Goal: Task Accomplishment & Management: Use online tool/utility

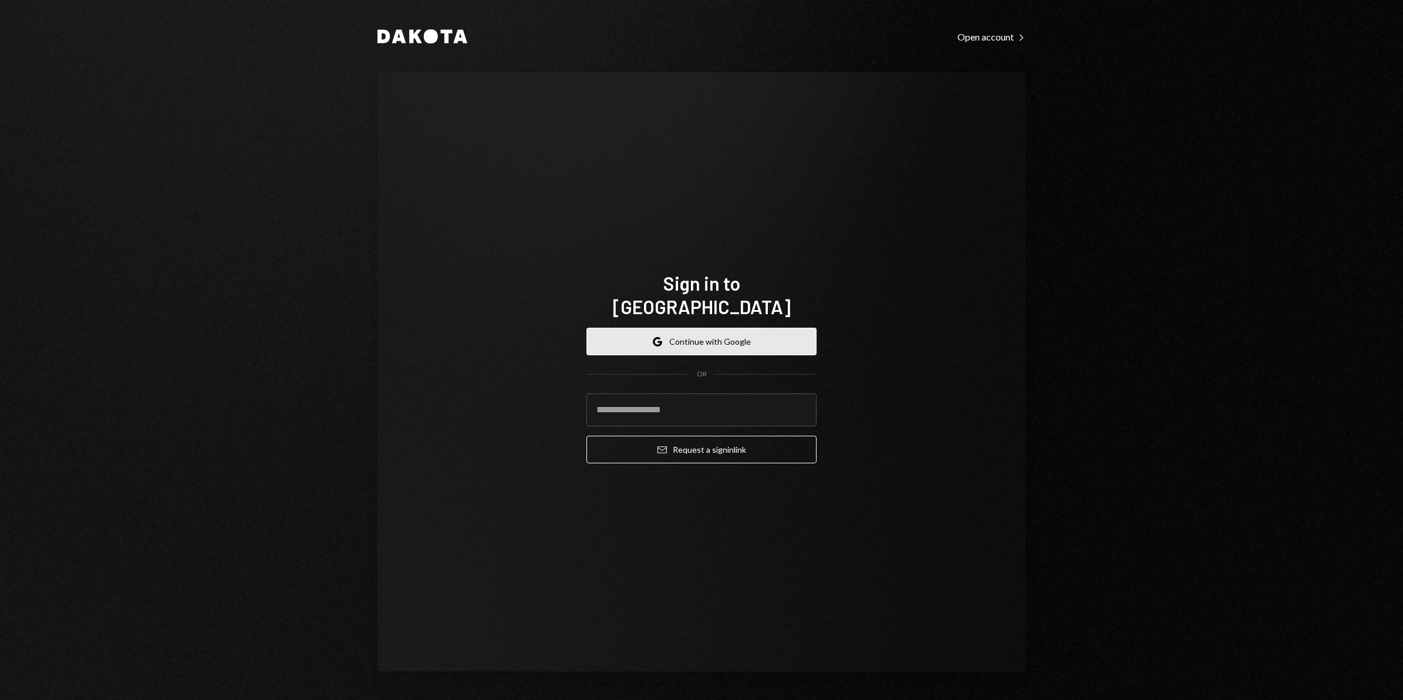
click at [722, 327] on button "Google Continue with Google" at bounding box center [701, 341] width 230 height 28
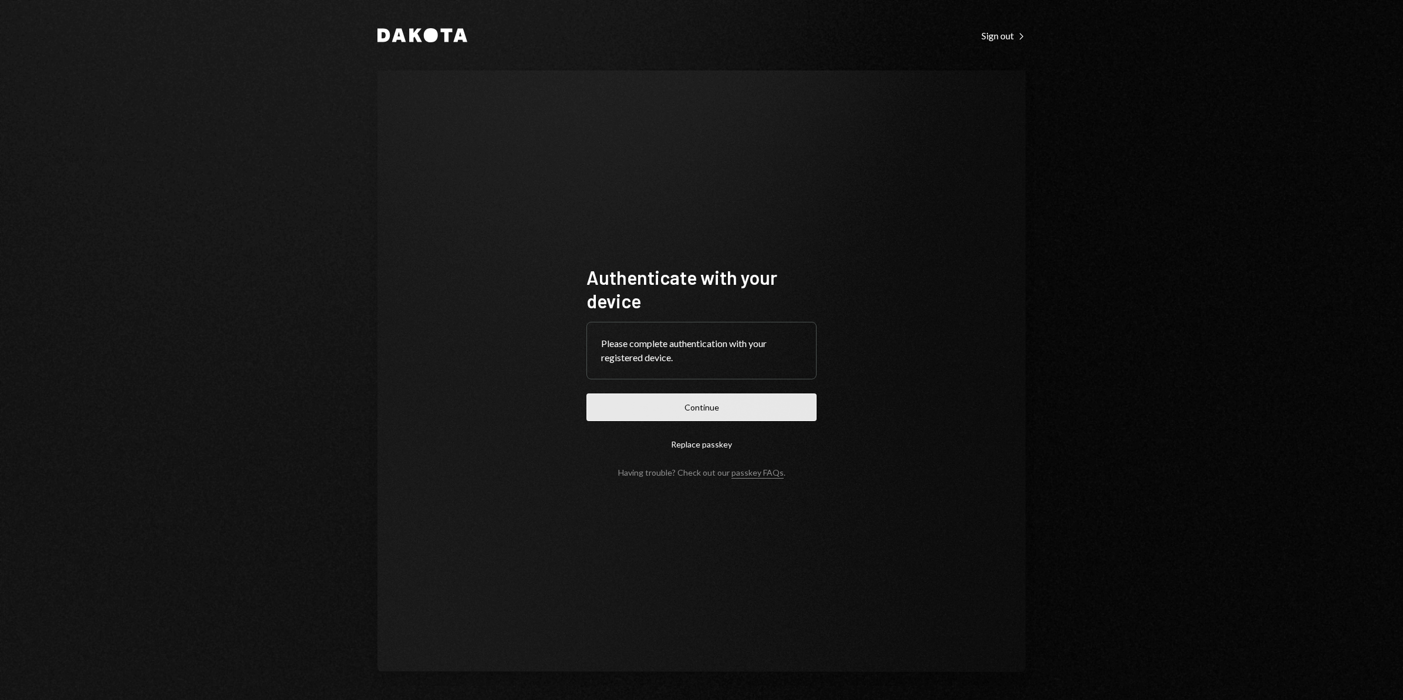
click at [728, 412] on button "Continue" at bounding box center [701, 407] width 230 height 28
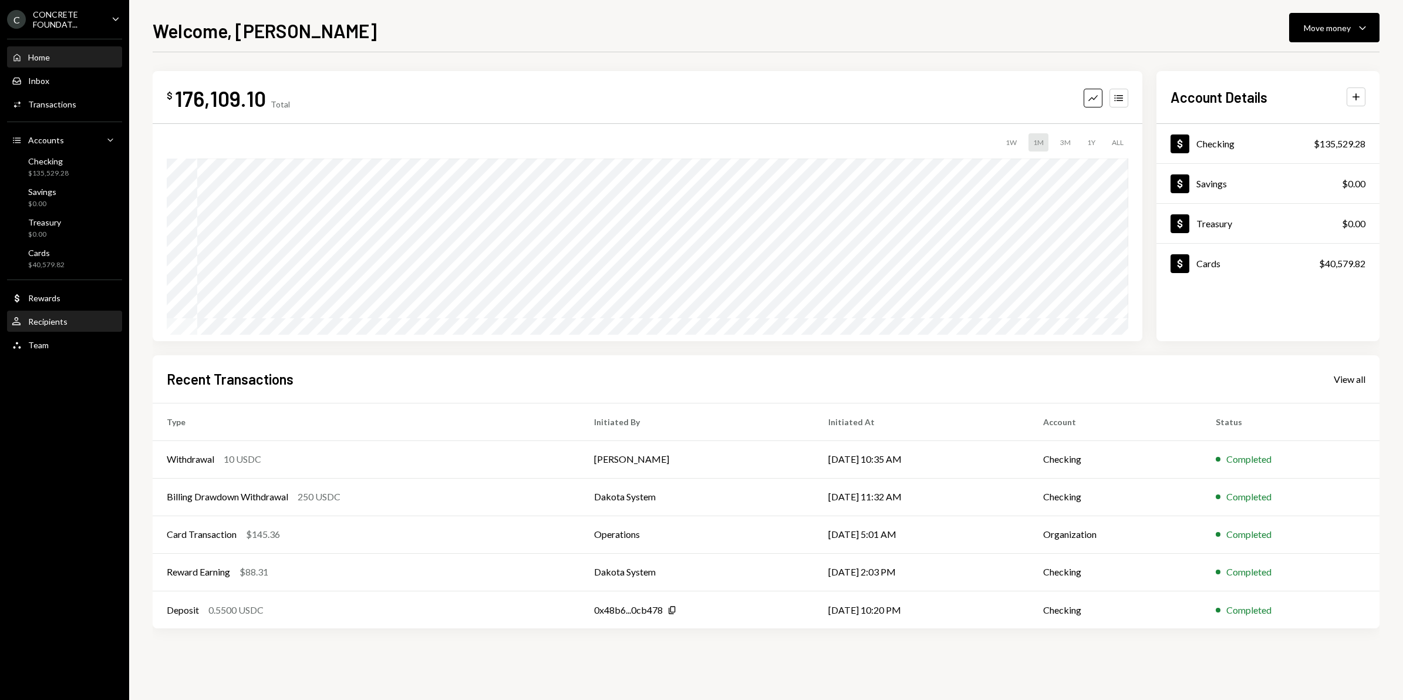
click at [65, 323] on div "Recipients" at bounding box center [47, 321] width 39 height 10
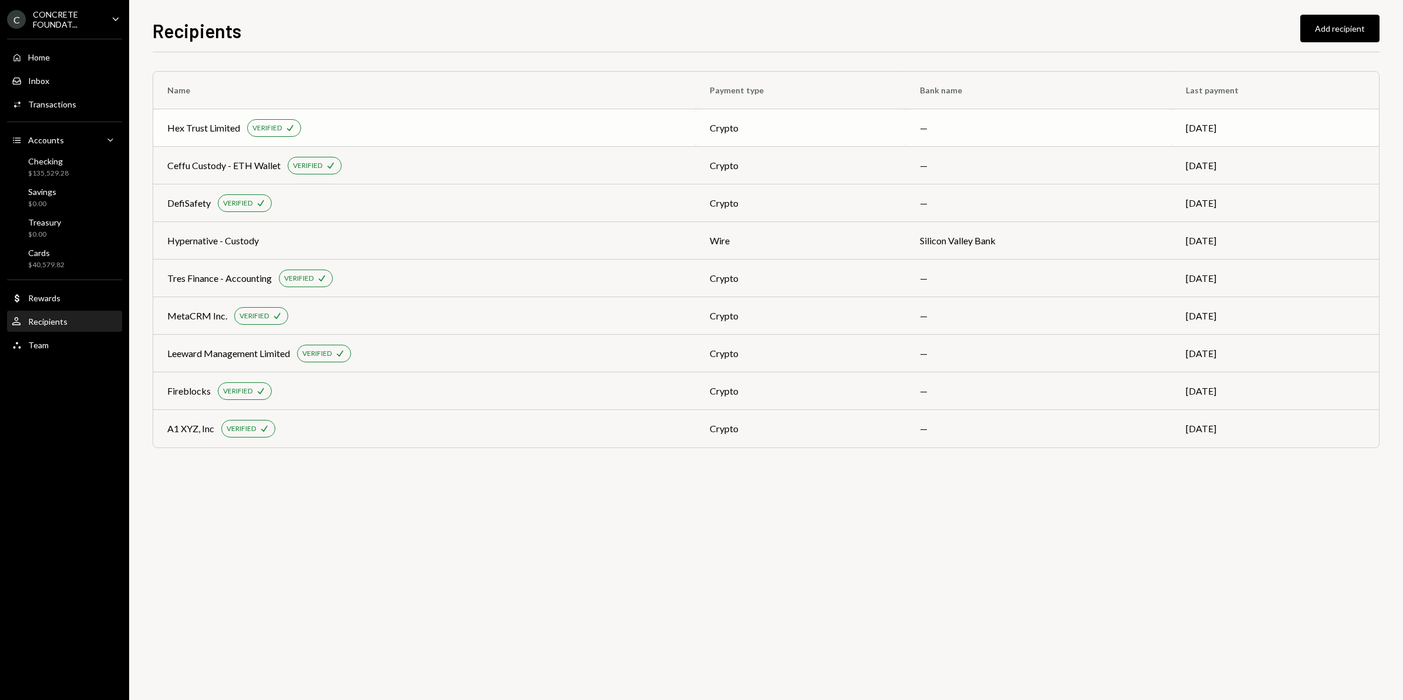
click at [543, 129] on div "Hex Trust Limited VERIFIED Check" at bounding box center [424, 128] width 514 height 18
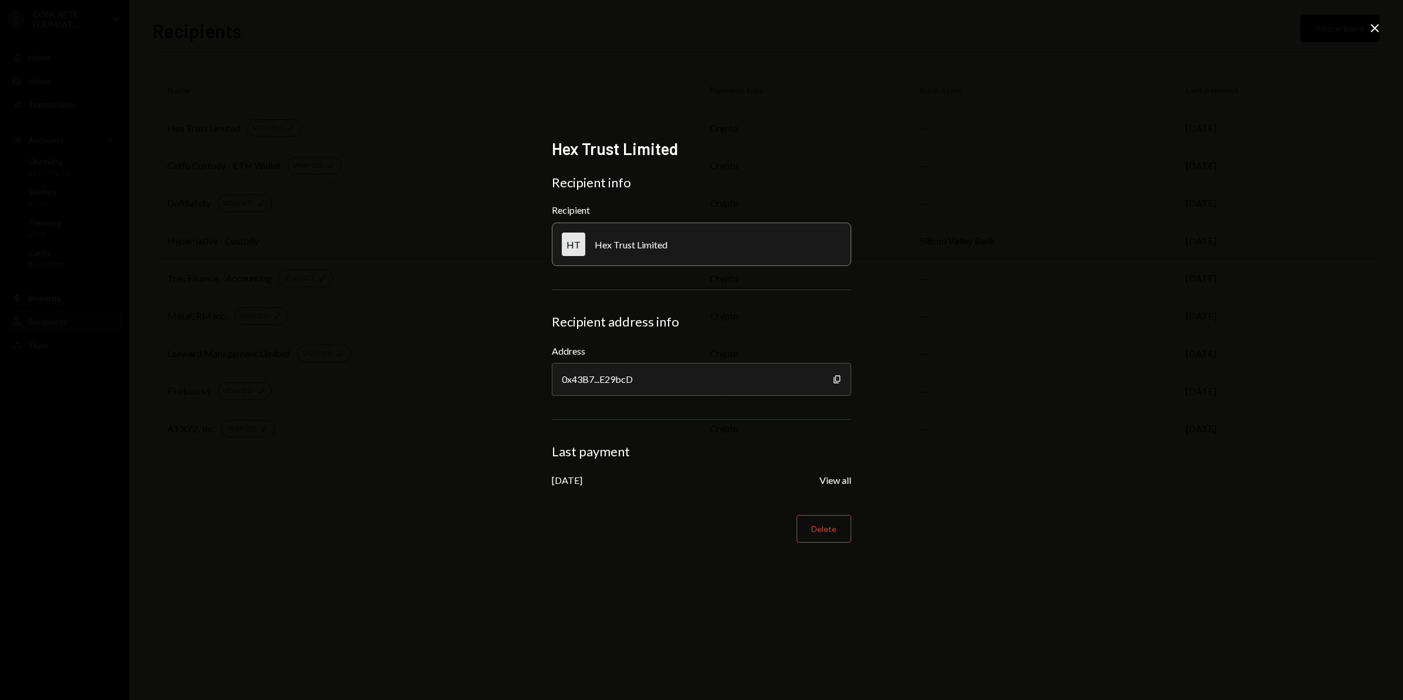
click at [1371, 28] on icon "Close" at bounding box center [1374, 28] width 14 height 14
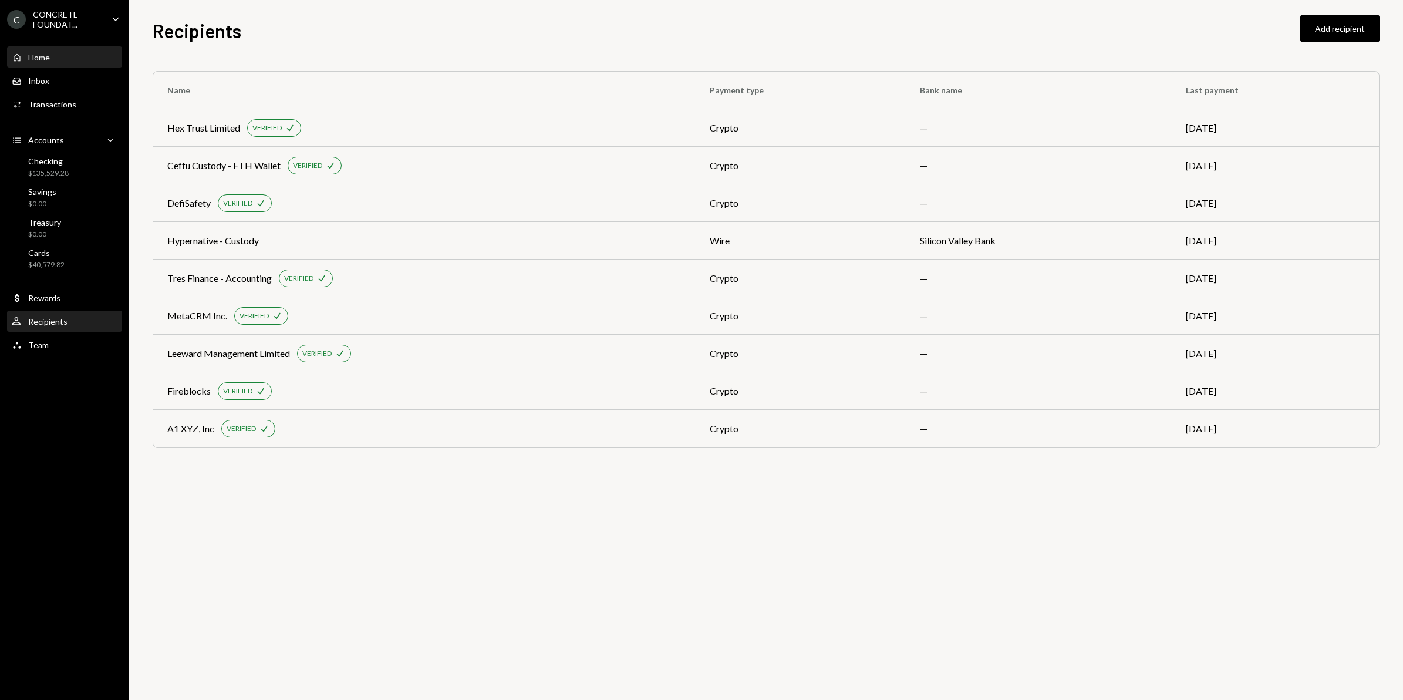
click at [56, 60] on div "Home Home" at bounding box center [65, 57] width 106 height 11
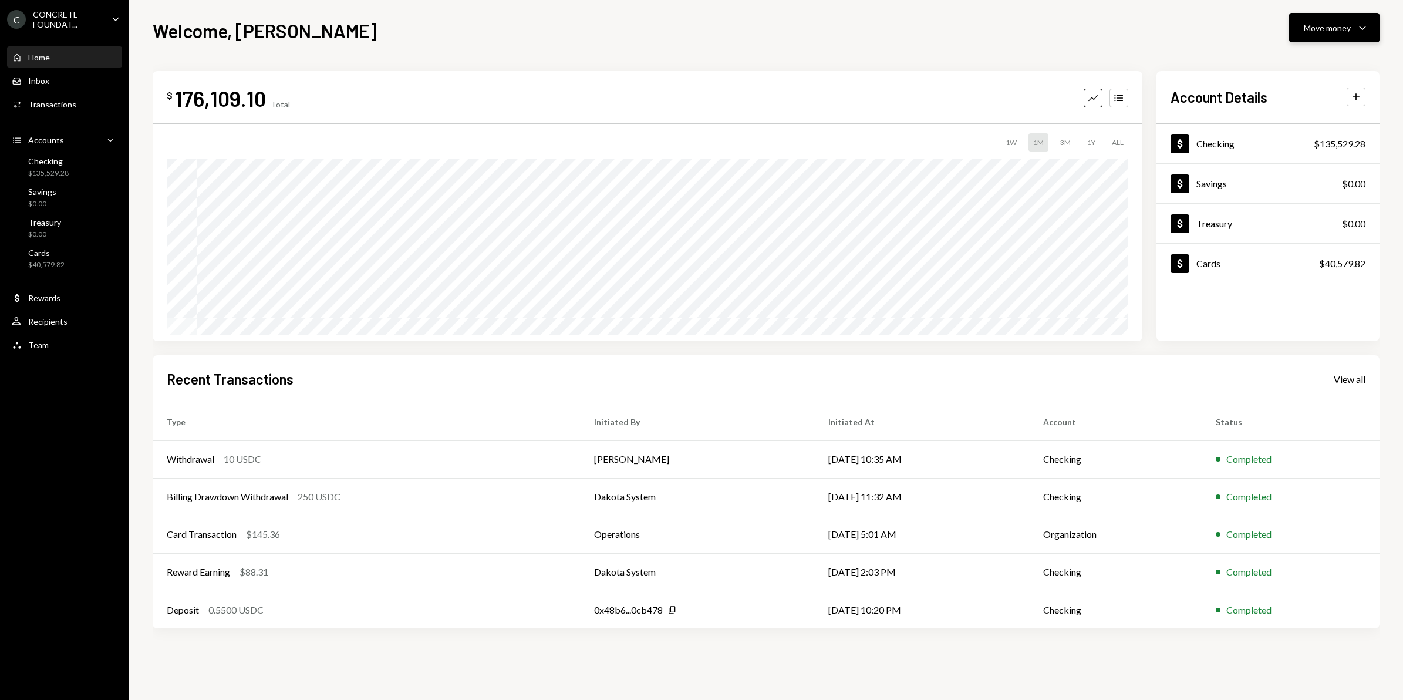
click at [1325, 28] on div "Move money" at bounding box center [1327, 28] width 47 height 12
click at [1303, 65] on div "Send" at bounding box center [1325, 64] width 86 height 12
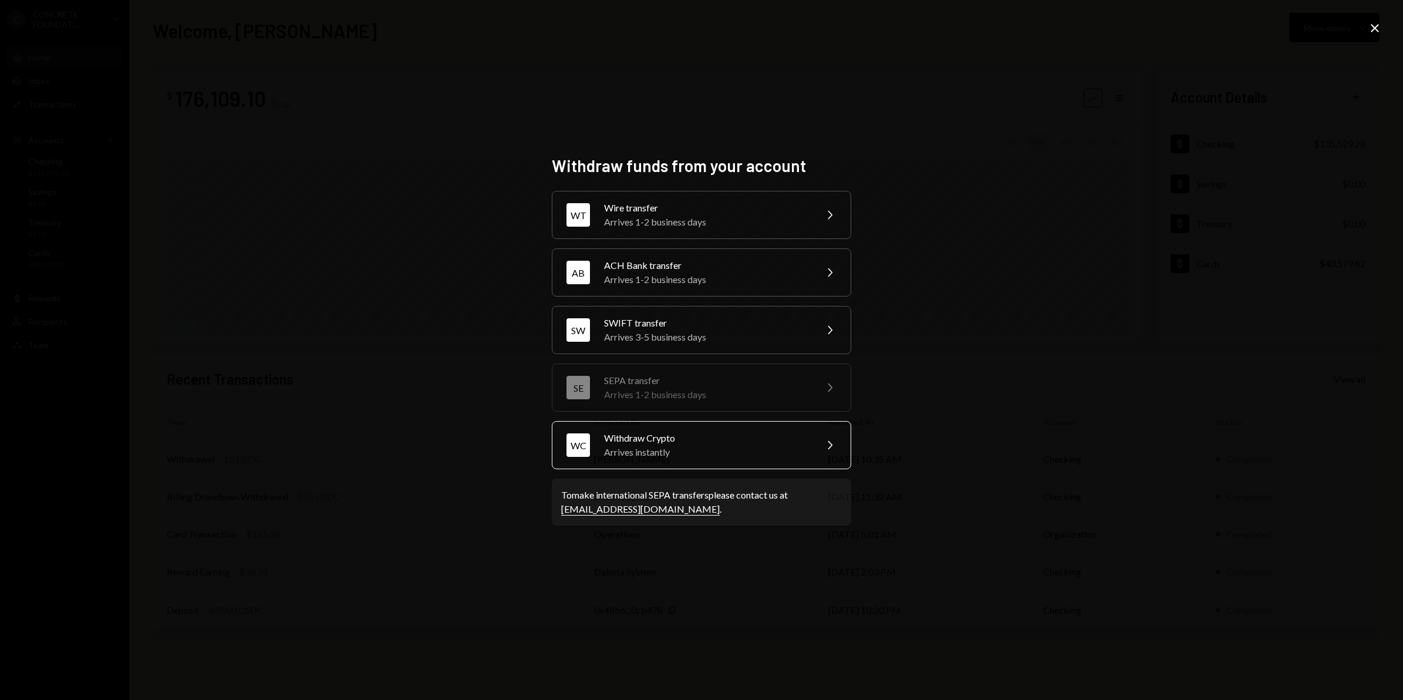
click at [706, 441] on div "Withdraw Crypto" at bounding box center [706, 438] width 204 height 14
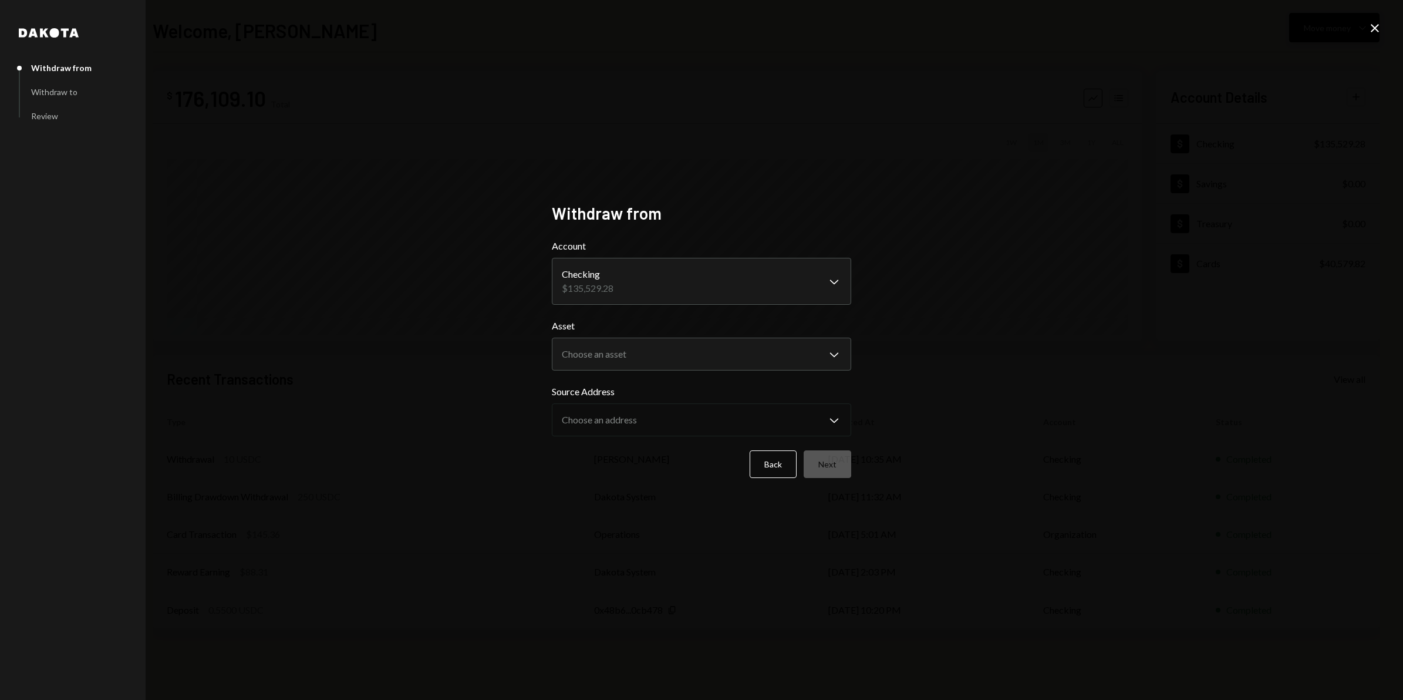
click at [1371, 27] on icon "Close" at bounding box center [1374, 28] width 14 height 14
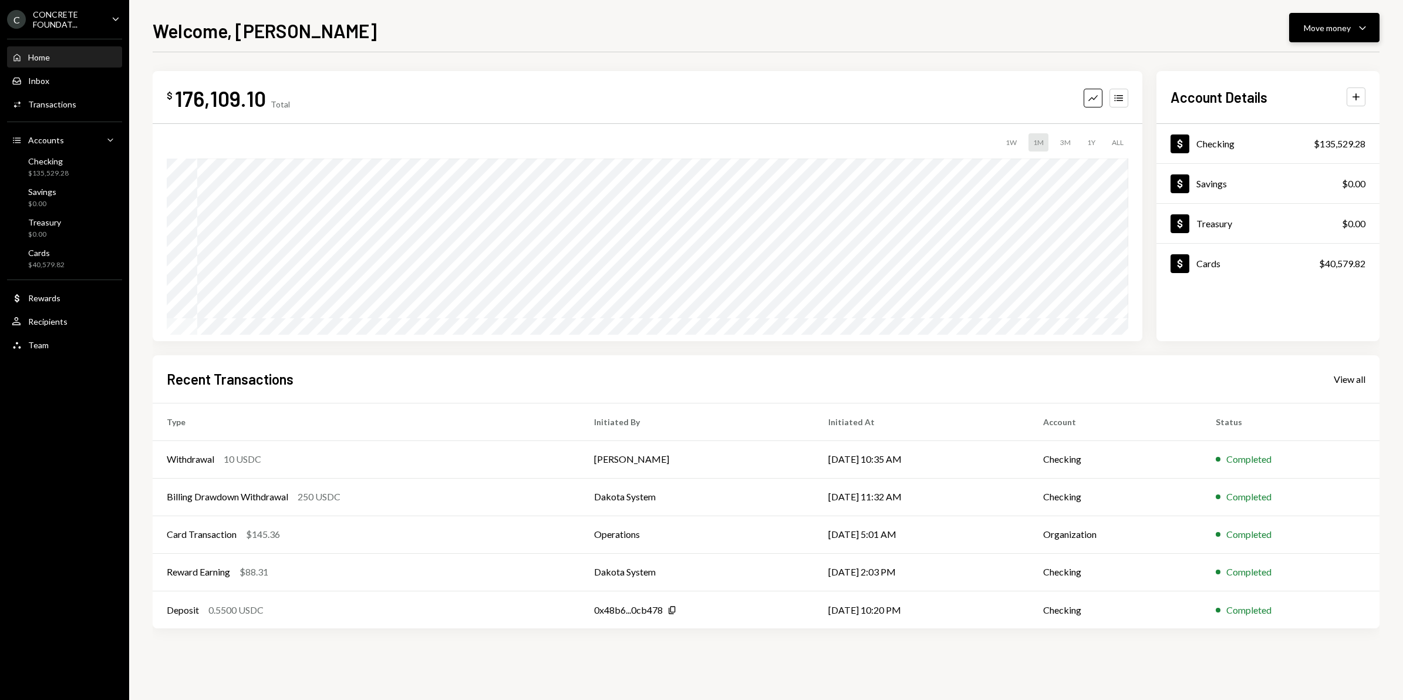
click at [1321, 34] on button "Move money Caret Down" at bounding box center [1334, 27] width 90 height 29
click at [1309, 65] on div "Send" at bounding box center [1325, 64] width 86 height 12
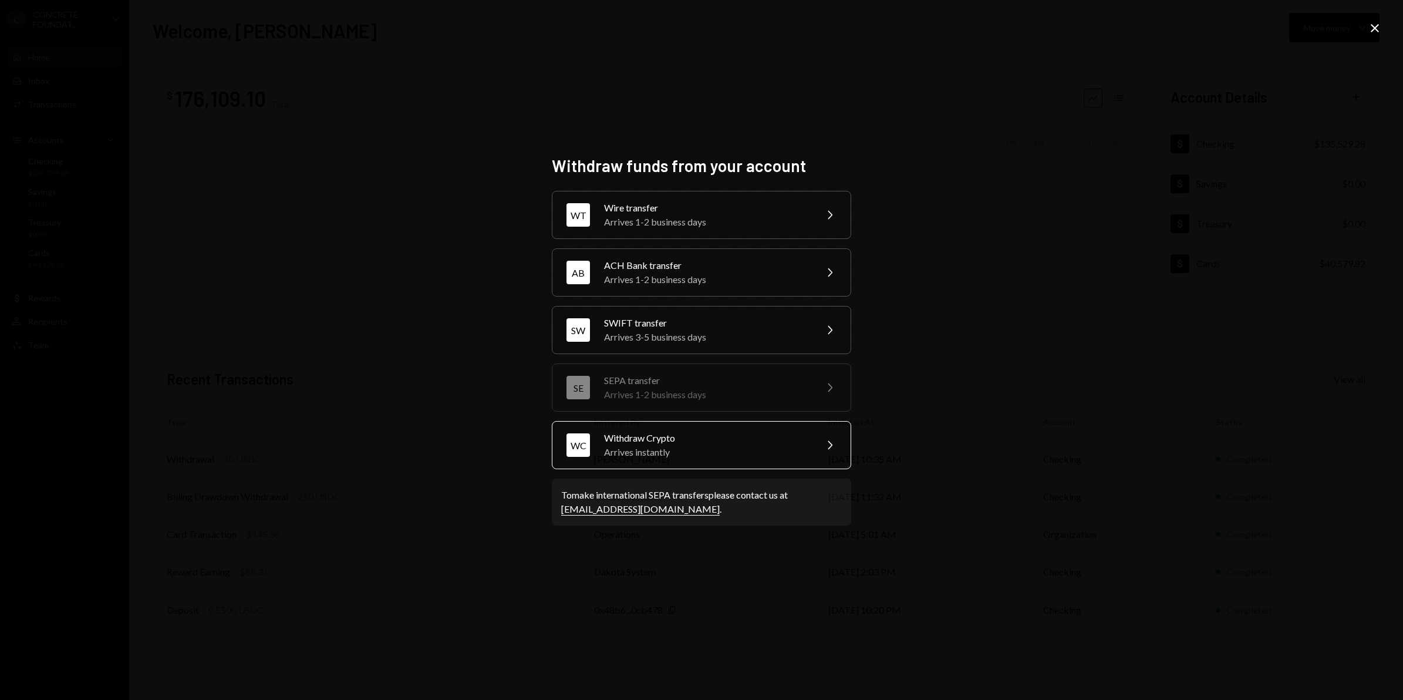
click at [704, 458] on div "Arrives instantly" at bounding box center [706, 452] width 204 height 14
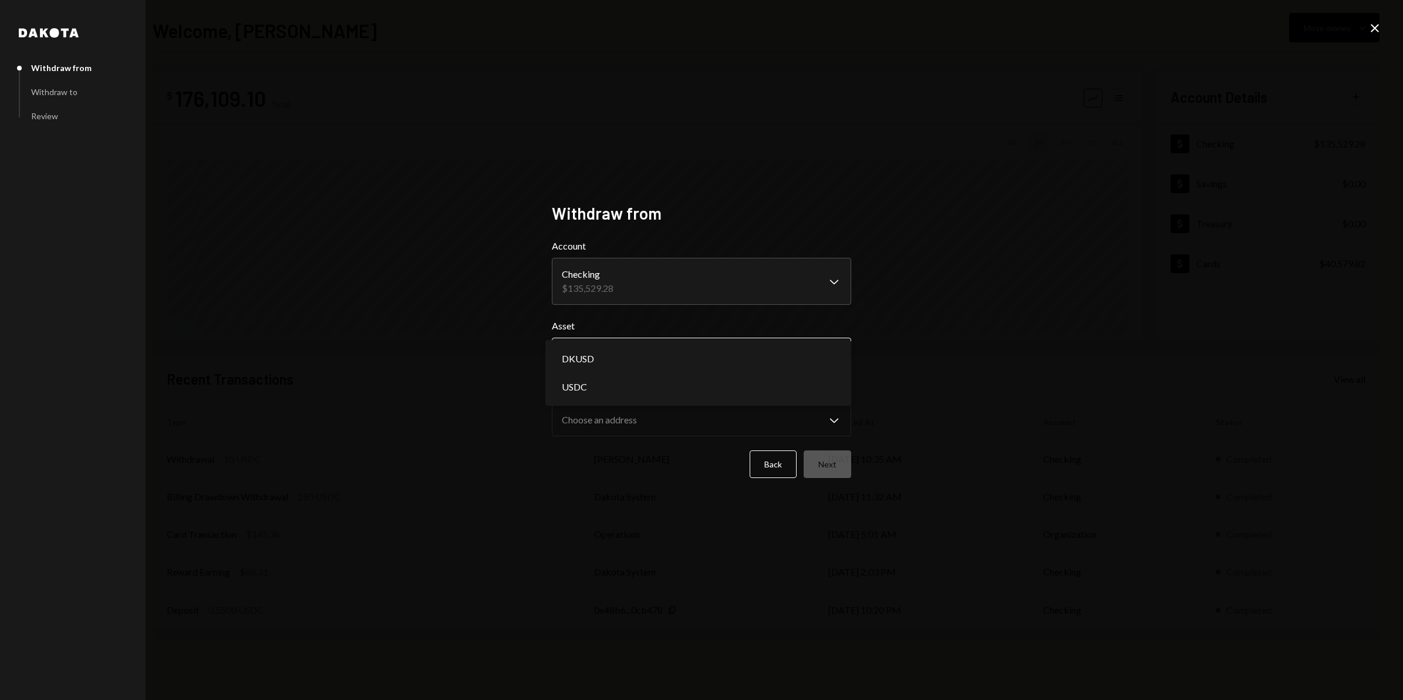
click at [843, 356] on body "C CONCRETE FOUNDAT... Caret Down Home Home Inbox Inbox Activities Transactions …" at bounding box center [701, 350] width 1403 height 700
select select "****"
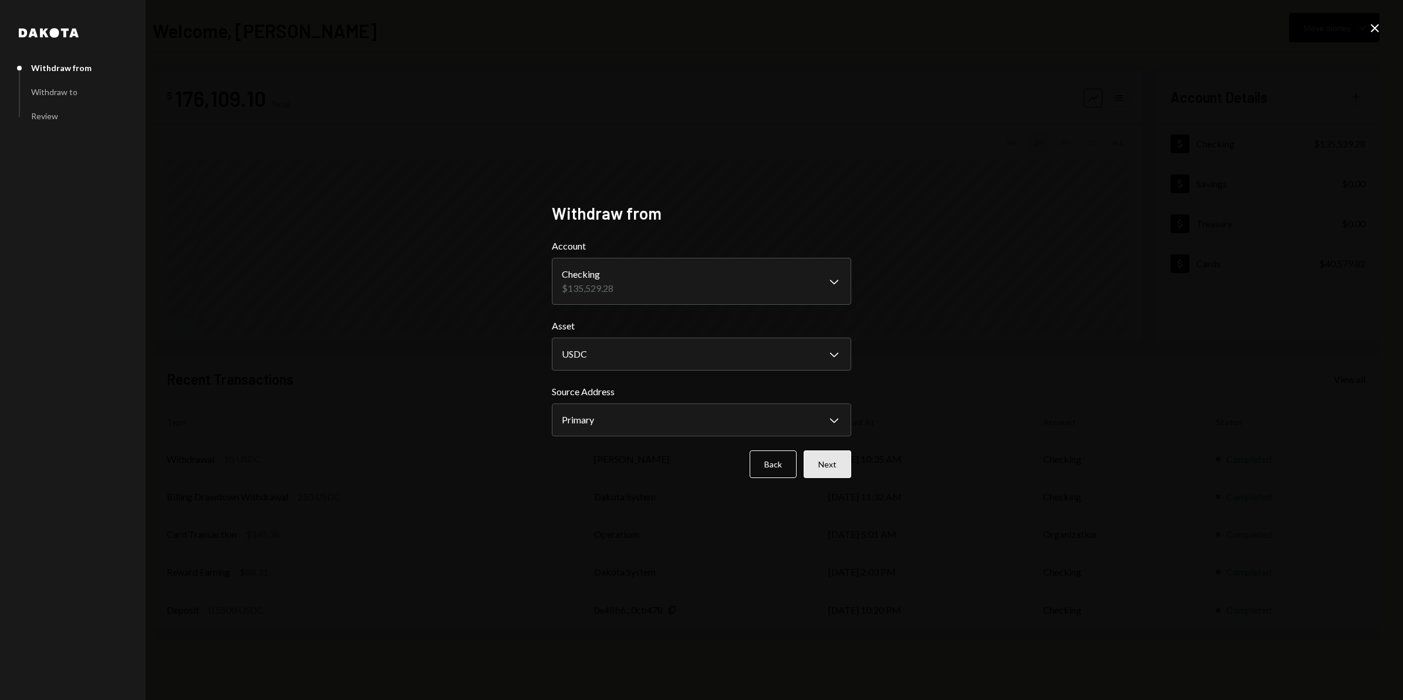
click at [823, 470] on button "Next" at bounding box center [827, 464] width 48 height 28
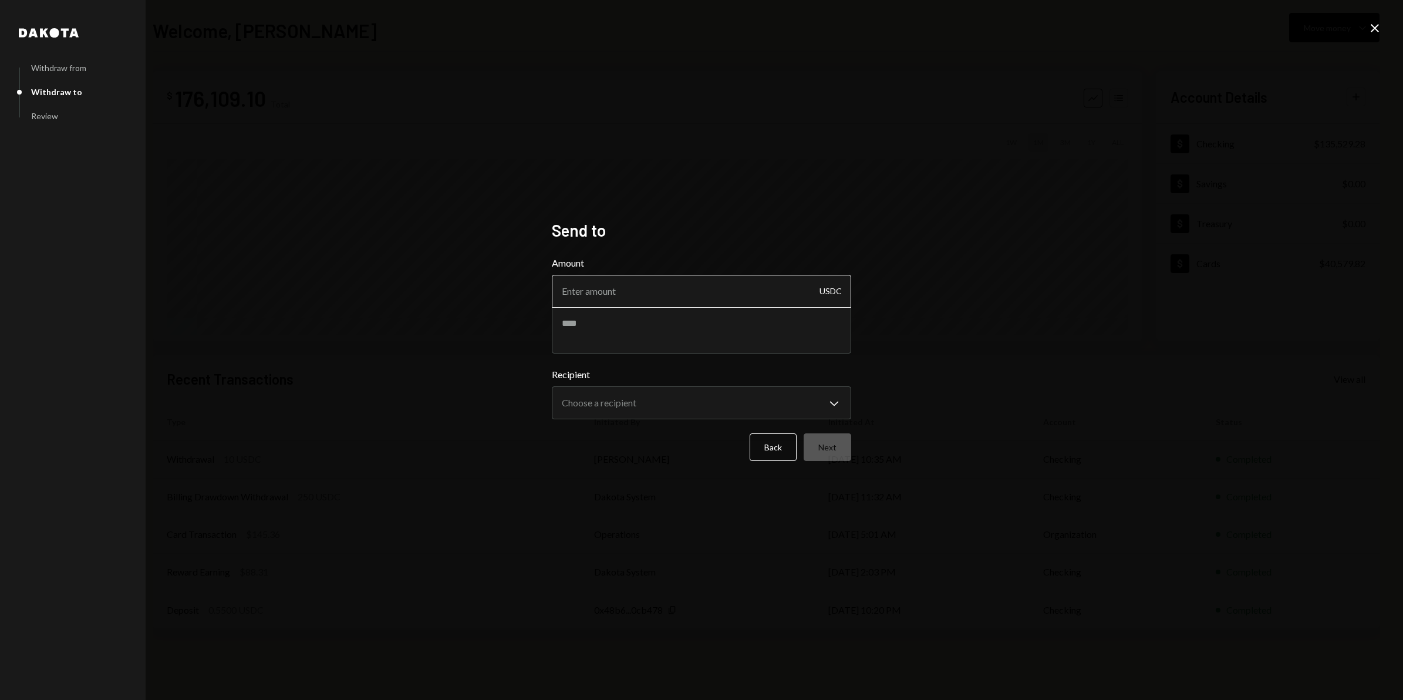
click at [700, 286] on input "Amount" at bounding box center [701, 291] width 299 height 33
type input "19990"
click at [607, 330] on textarea at bounding box center [701, 329] width 299 height 47
click at [654, 322] on textarea "**********" at bounding box center [701, 329] width 299 height 47
type textarea "**********"
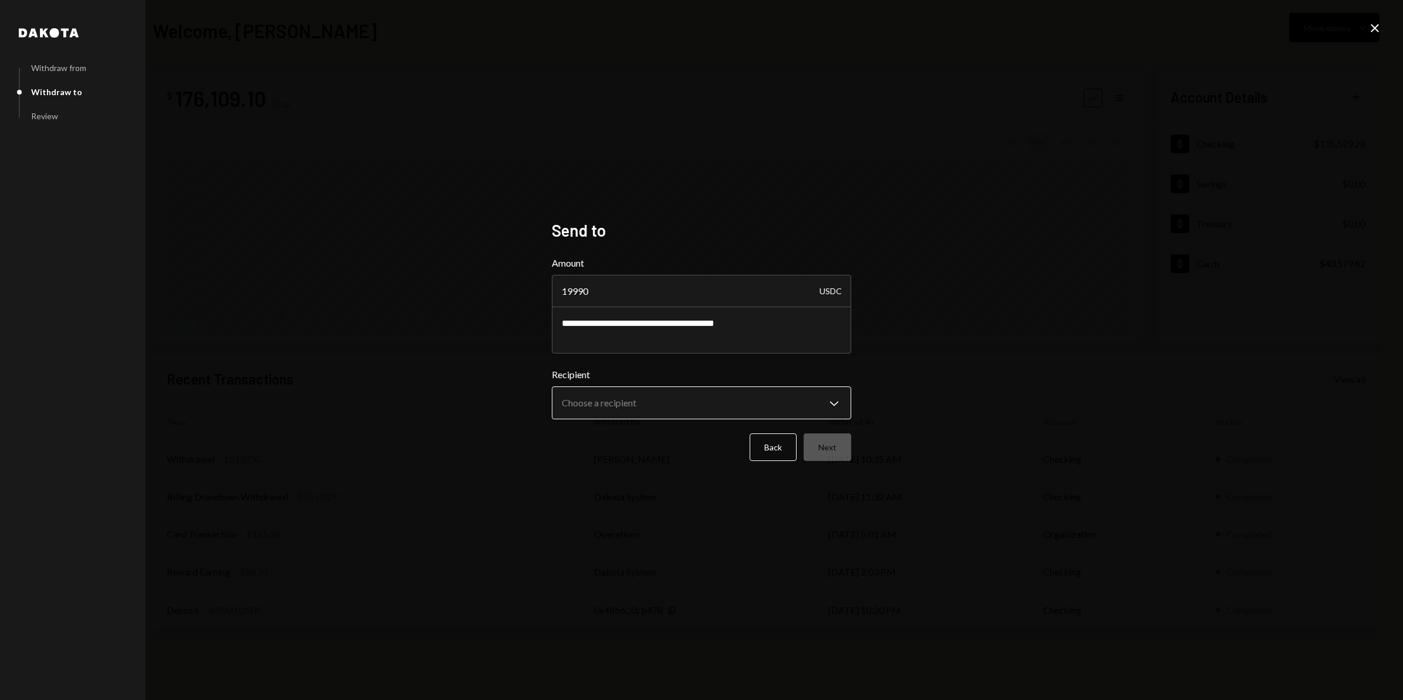
click at [838, 404] on body "**********" at bounding box center [701, 350] width 1403 height 700
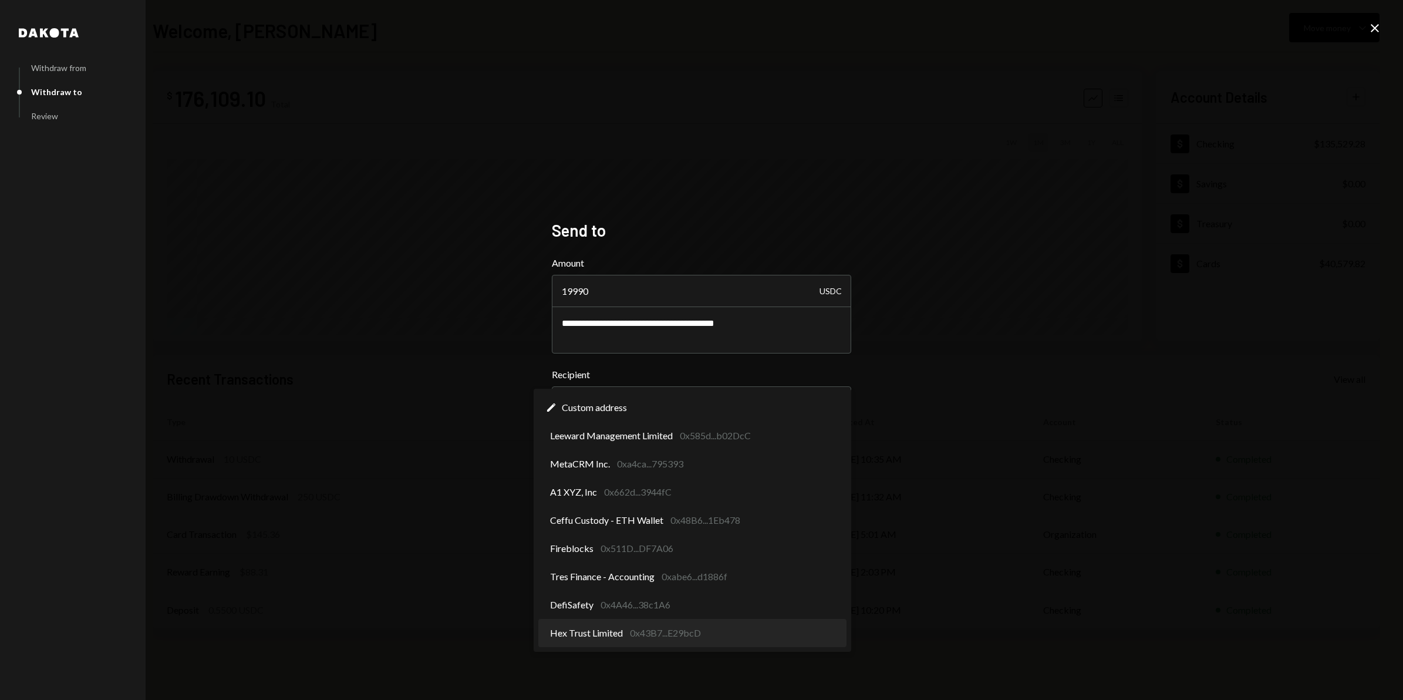
select select "**********"
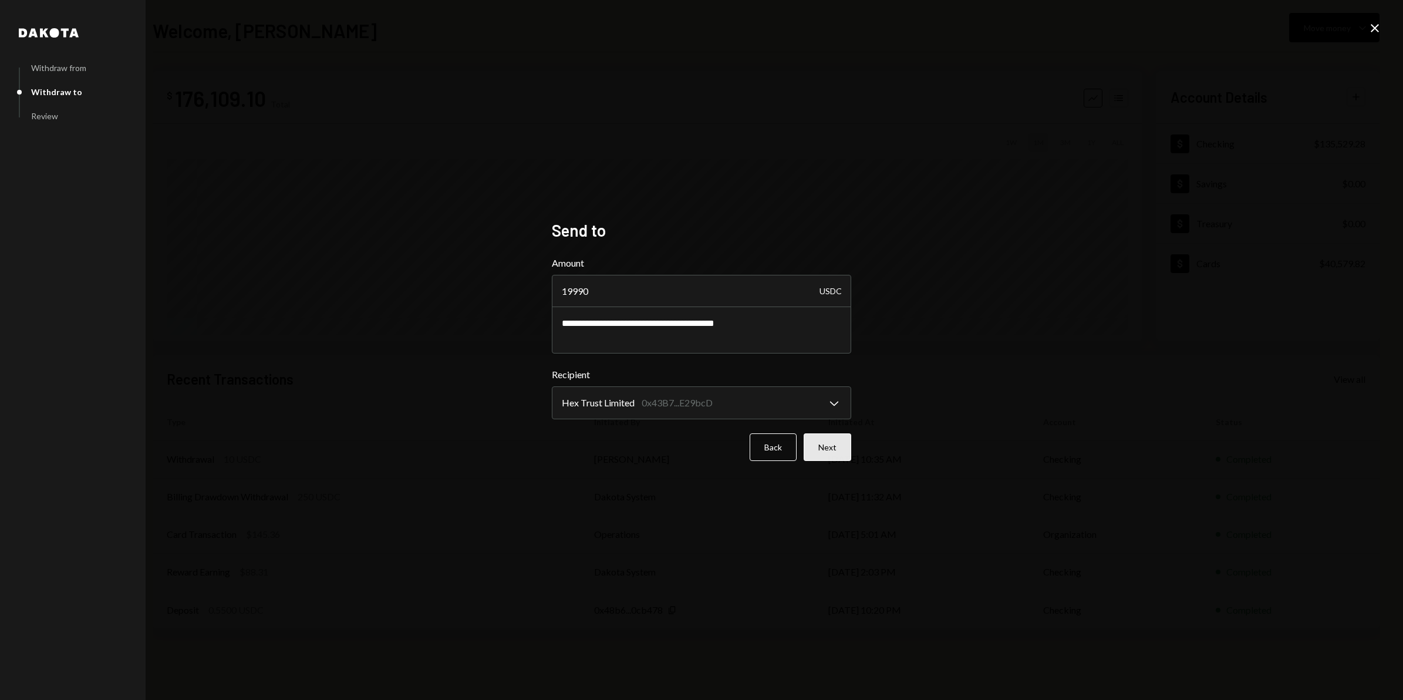
click at [831, 448] on button "Next" at bounding box center [827, 447] width 48 height 28
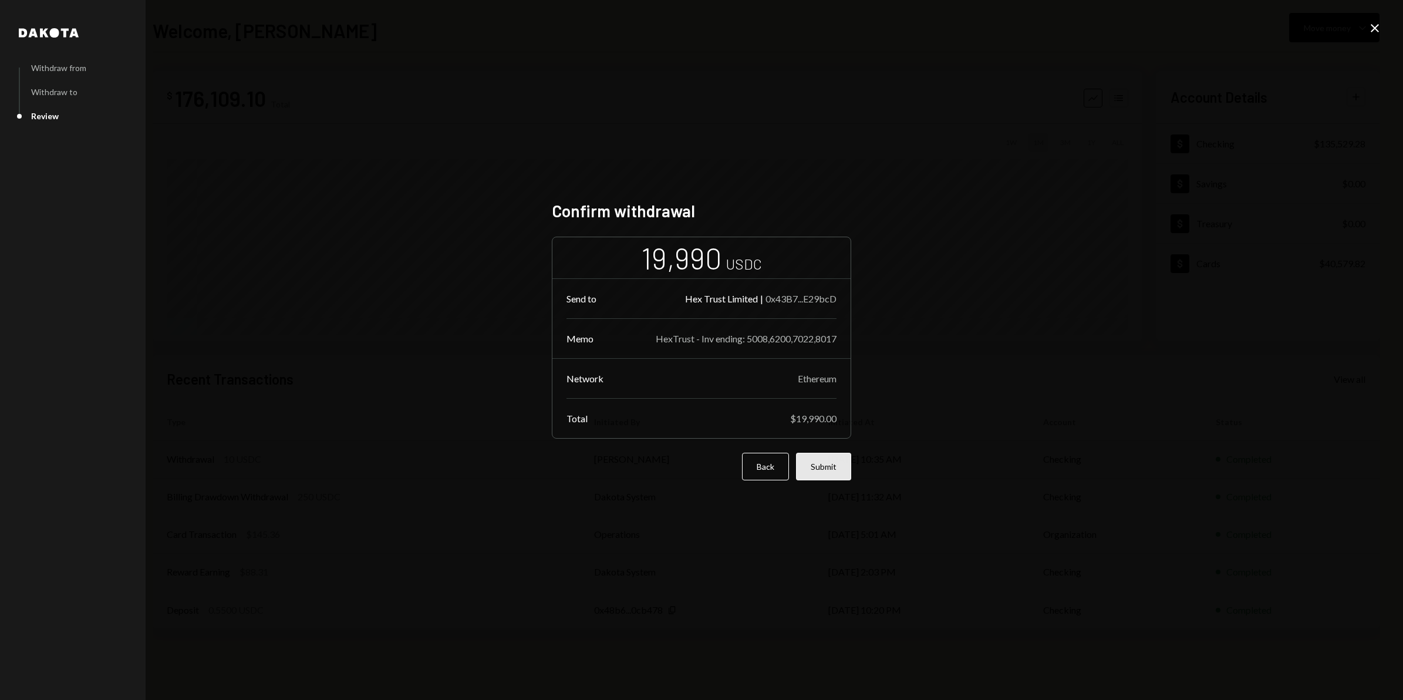
click at [829, 471] on button "Submit" at bounding box center [823, 467] width 55 height 28
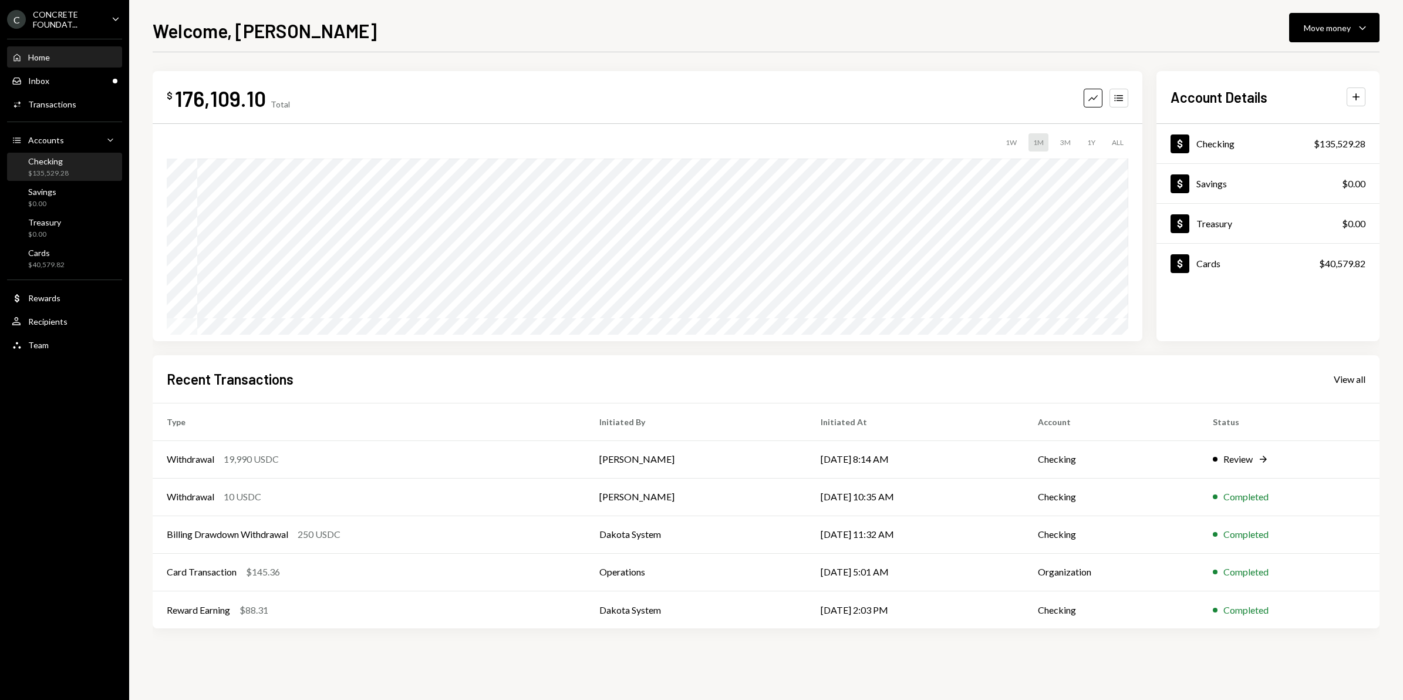
click at [72, 168] on div "Checking $135,529.28" at bounding box center [65, 167] width 106 height 22
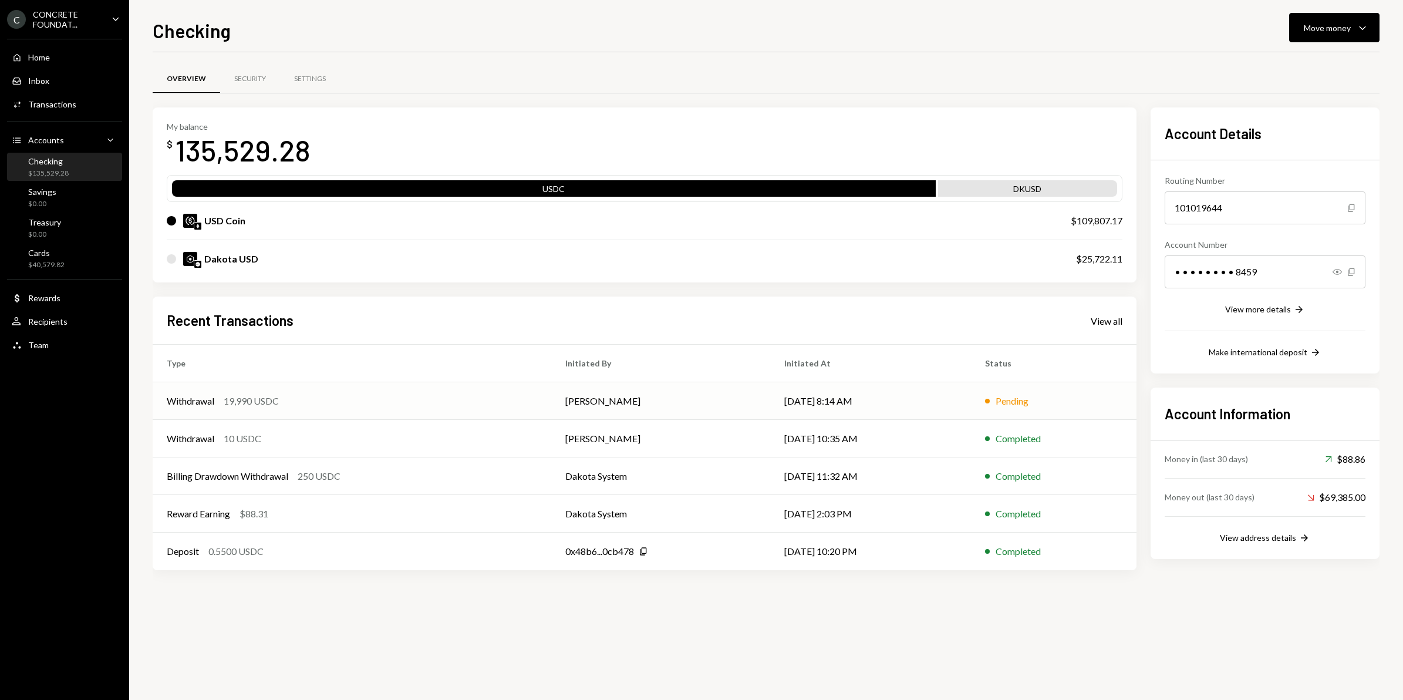
click at [706, 396] on td "[PERSON_NAME]" at bounding box center [660, 401] width 219 height 38
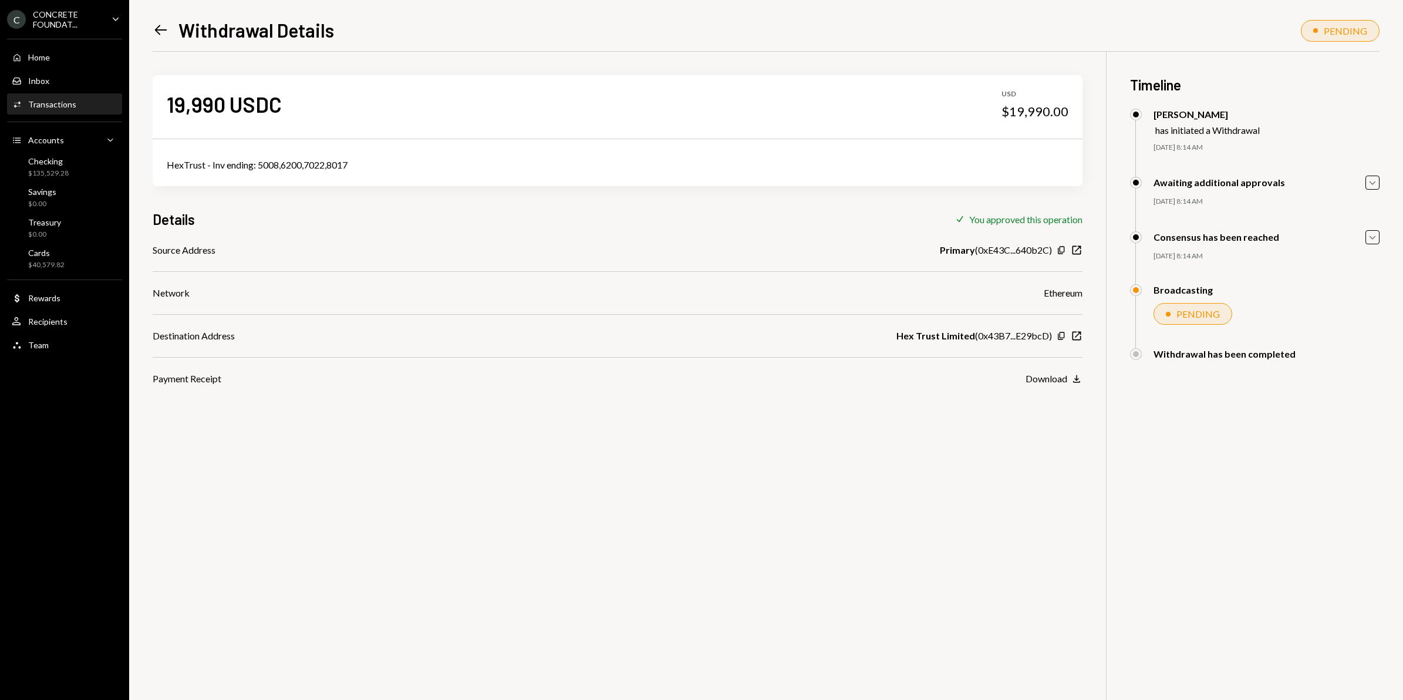
click at [163, 30] on icon at bounding box center [161, 30] width 12 height 10
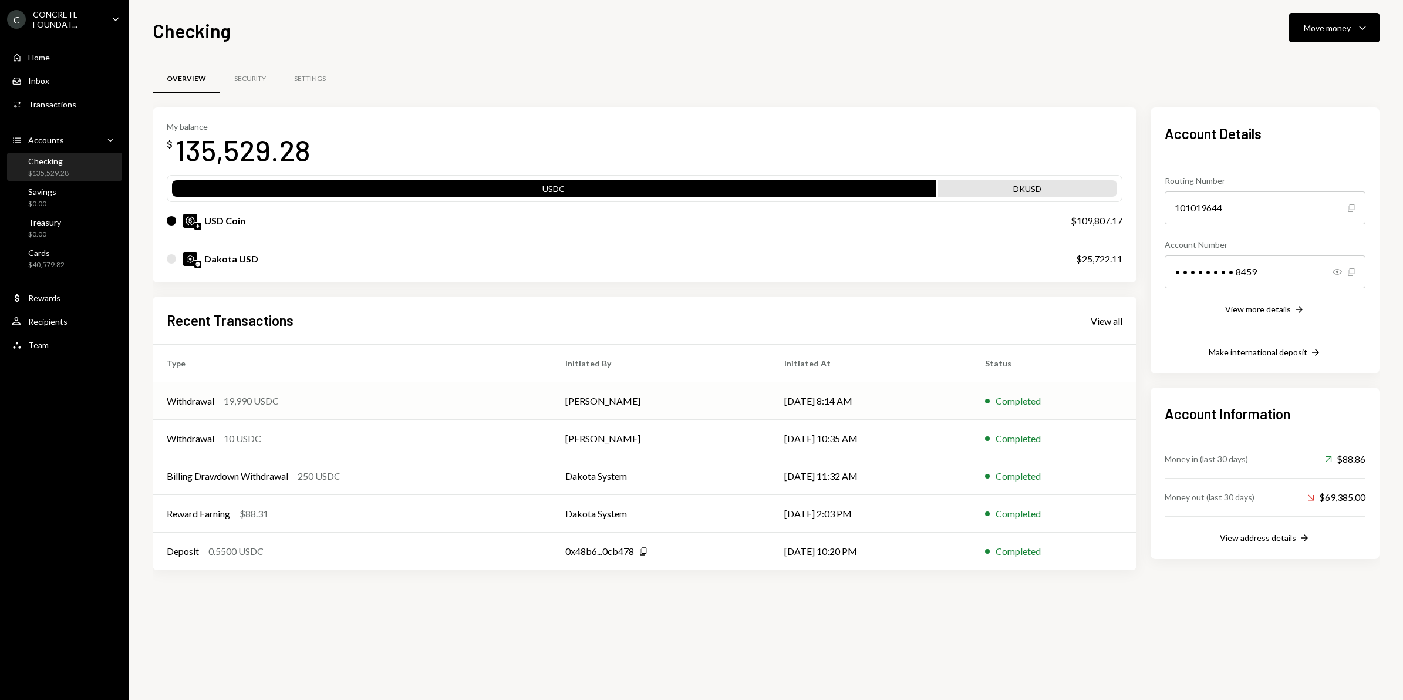
click at [703, 406] on td "[PERSON_NAME]" at bounding box center [660, 401] width 219 height 38
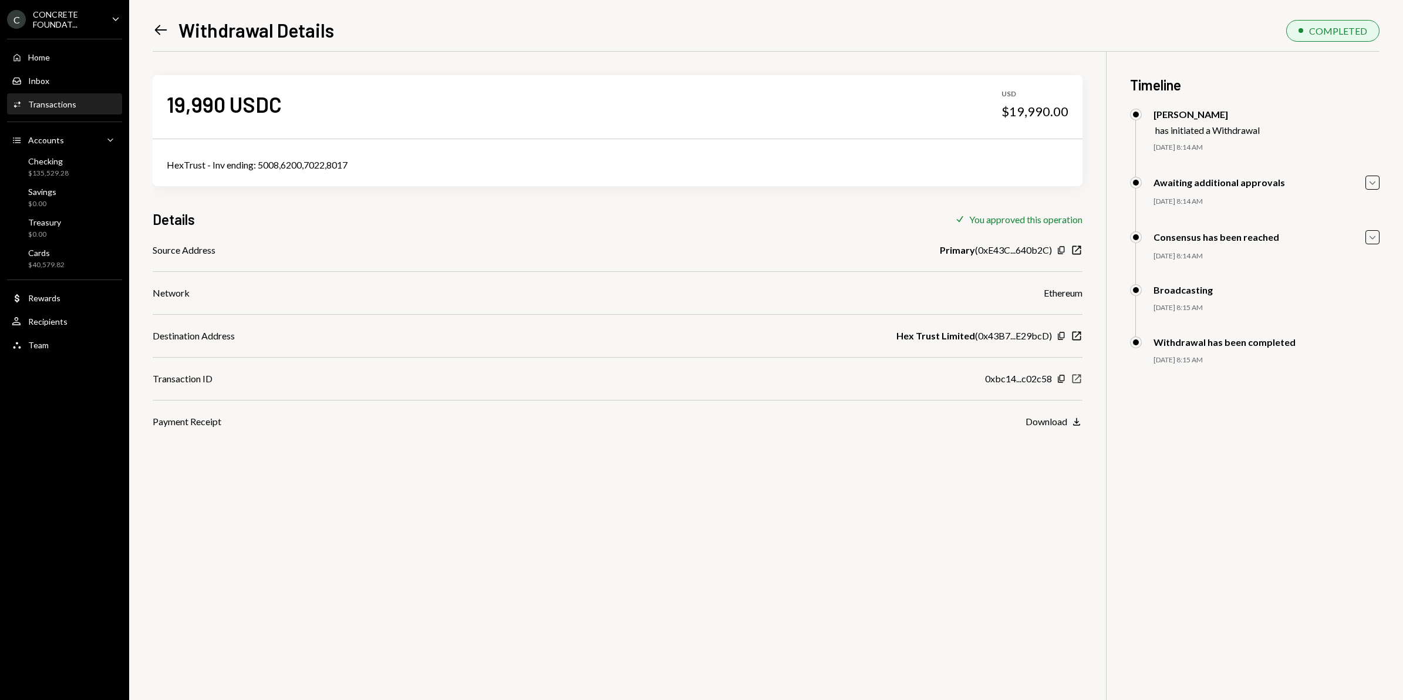
click at [1076, 379] on icon "New Window" at bounding box center [1077, 379] width 12 height 12
